Goal: Check status

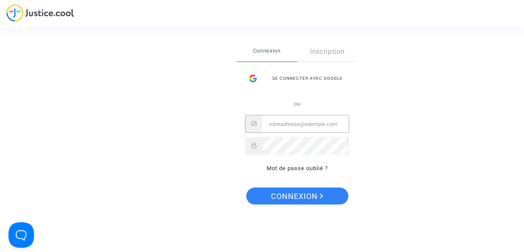
click at [309, 130] on input "Email" at bounding box center [305, 124] width 86 height 17
type input "M"
type input "[PERSON_NAME][EMAIL_ADDRESS][DOMAIN_NAME]"
click at [246, 188] on button "Connexion" at bounding box center [297, 196] width 102 height 17
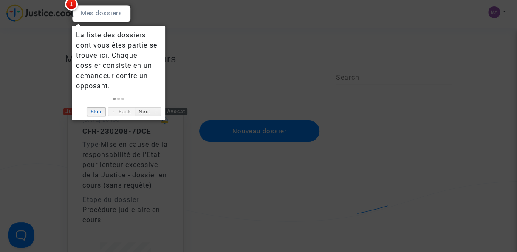
click at [94, 115] on link "Skip" at bounding box center [96, 112] width 19 height 9
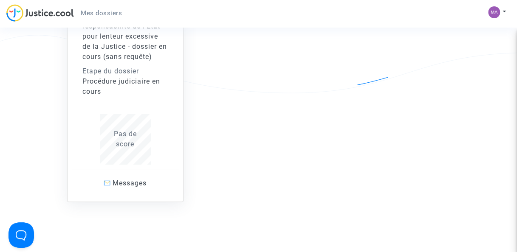
scroll to position [134, 0]
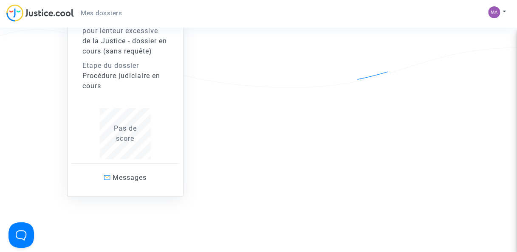
click at [136, 110] on div "CFR-230208-7DCE Type - Mise en cause de la responsabilité de l'Etat pour lenteu…" at bounding box center [125, 76] width 86 height 167
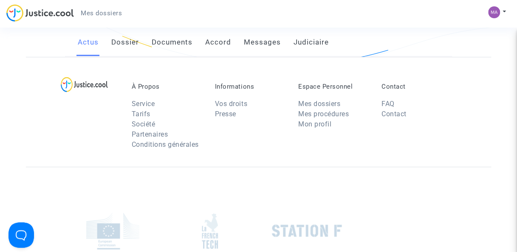
scroll to position [134, 0]
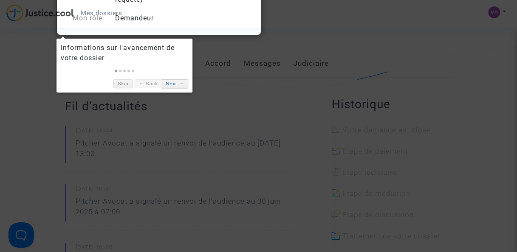
click at [174, 82] on link "Next →" at bounding box center [175, 83] width 26 height 9
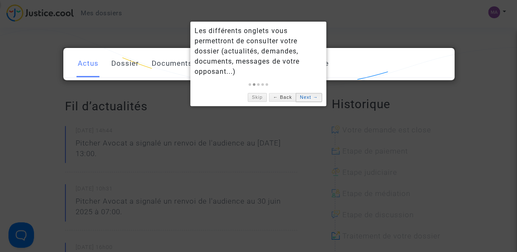
click at [302, 96] on link "Next →" at bounding box center [309, 97] width 26 height 9
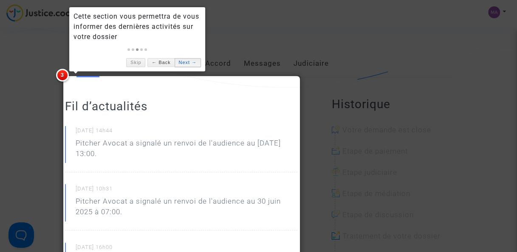
scroll to position [22, 0]
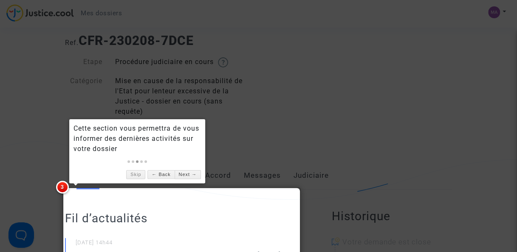
click at [184, 180] on div "Cette section vous permettra de vous informer des dernières activités sur votre…" at bounding box center [137, 151] width 136 height 64
click at [187, 179] on link "Next →" at bounding box center [188, 174] width 26 height 9
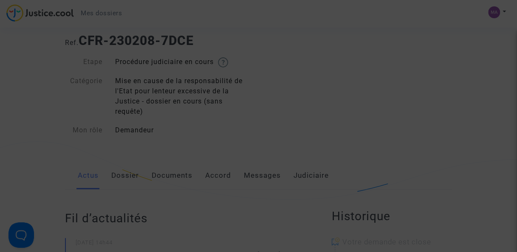
scroll to position [680, 0]
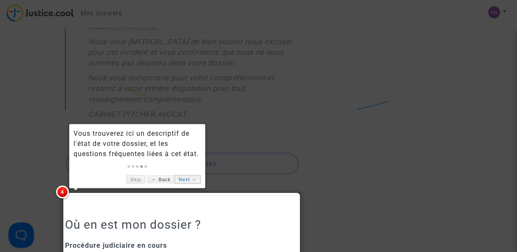
click at [187, 179] on link "Next →" at bounding box center [188, 179] width 26 height 9
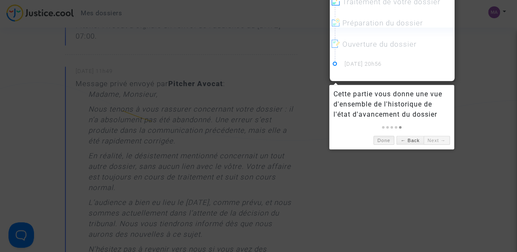
scroll to position [369, 0]
click at [428, 139] on link "Next →" at bounding box center [437, 140] width 26 height 9
click at [386, 138] on link "Done" at bounding box center [384, 140] width 21 height 9
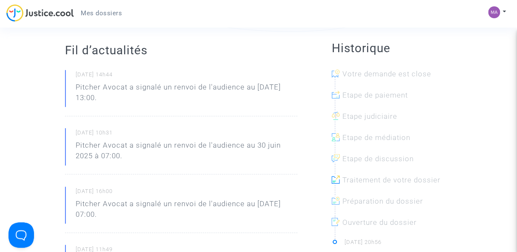
scroll to position [186, 0]
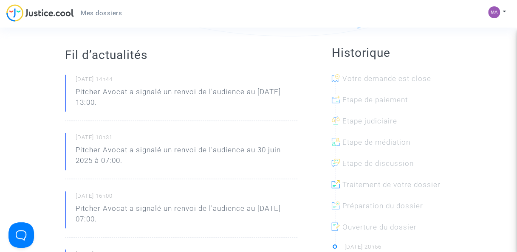
click at [180, 95] on p "Pitcher Avocat a signalé un renvoi de l'audience au [DATE] 13:00." at bounding box center [187, 100] width 222 height 26
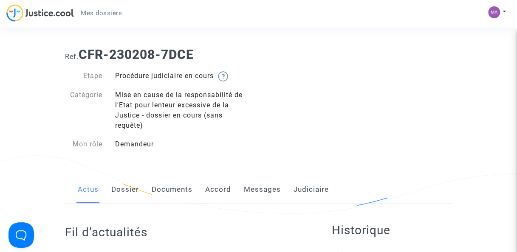
scroll to position [0, 0]
